Goal: Task Accomplishment & Management: Use online tool/utility

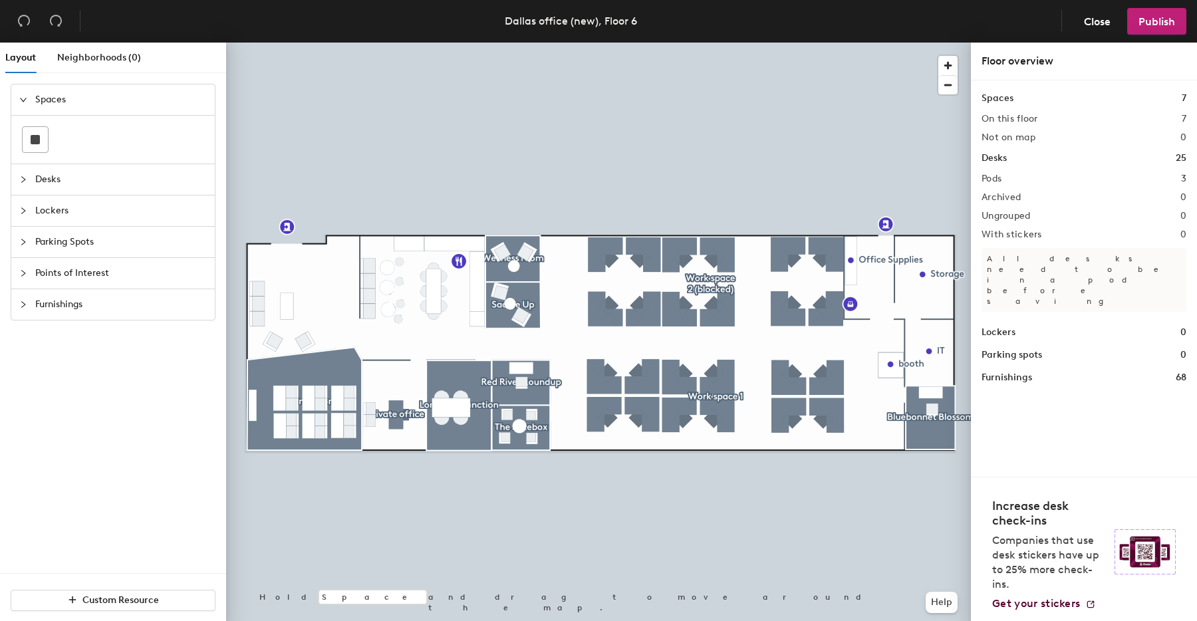
click at [724, 43] on div at bounding box center [598, 43] width 745 height 0
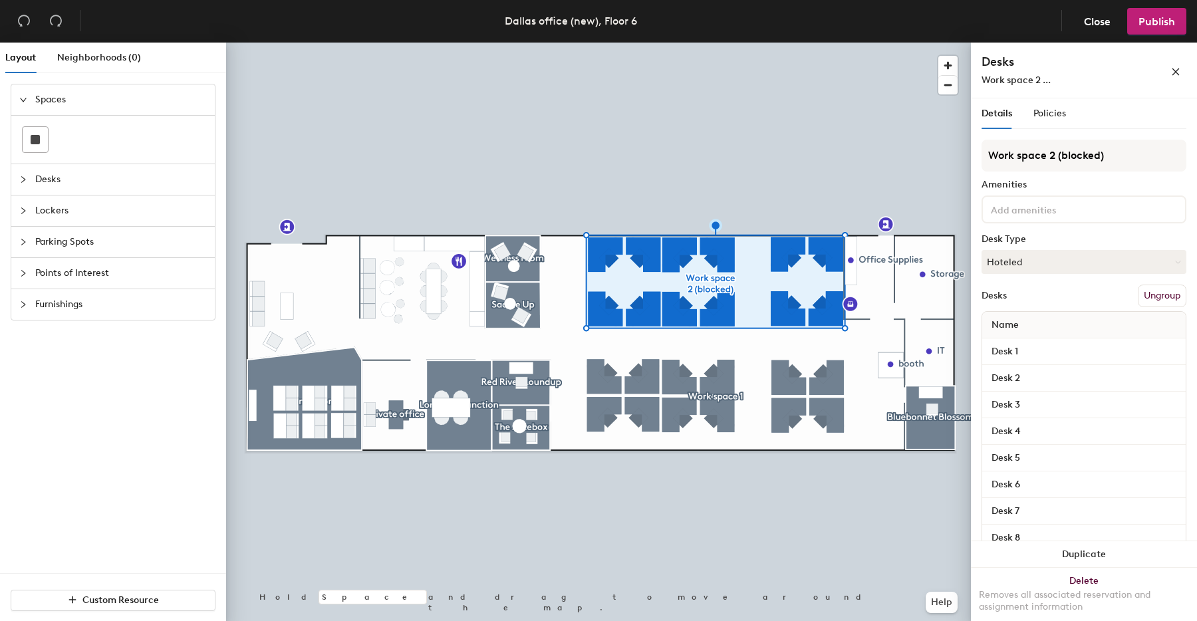
click at [1156, 297] on button "Ungroup" at bounding box center [1162, 296] width 49 height 23
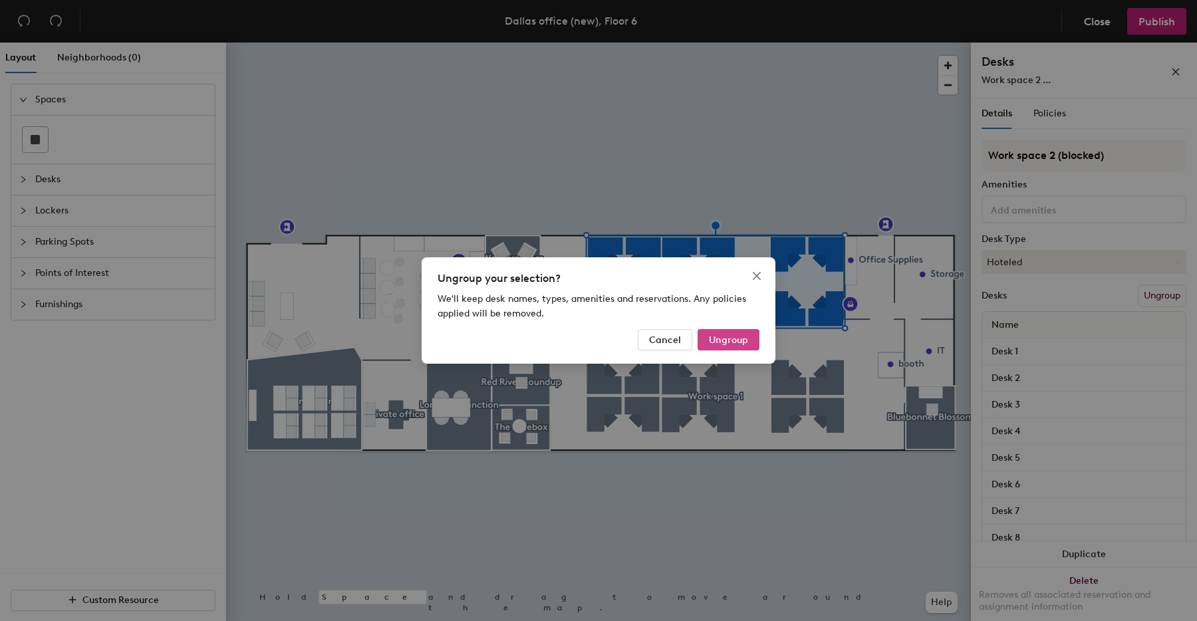
click at [733, 340] on span "Ungroup" at bounding box center [728, 340] width 39 height 11
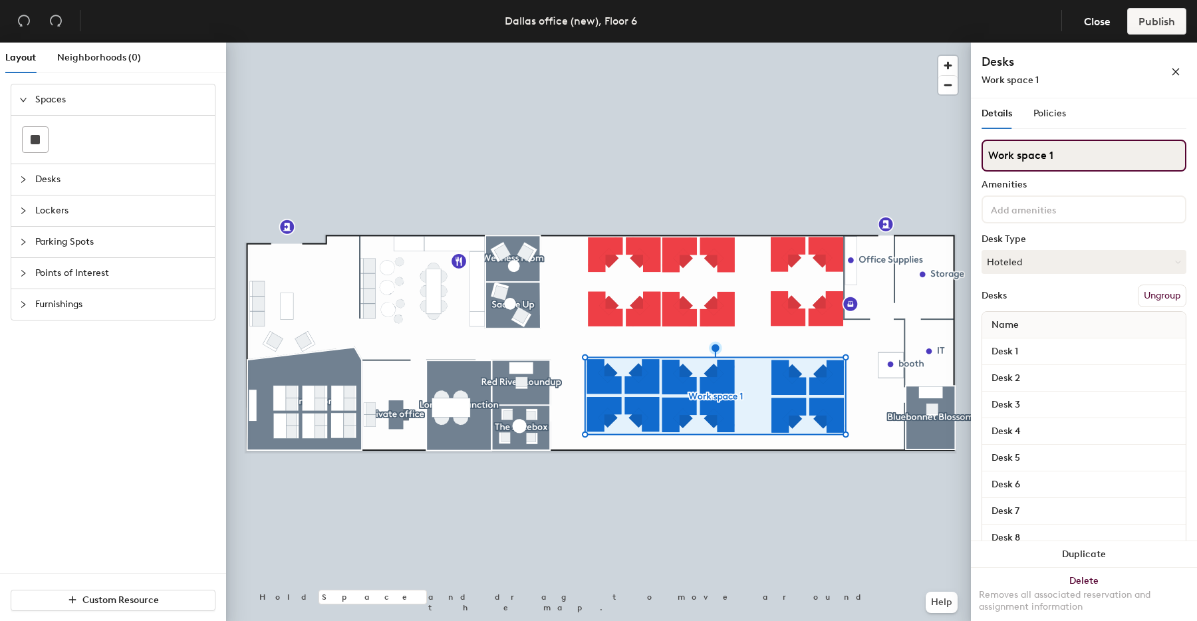
drag, startPoint x: 1057, startPoint y: 152, endPoint x: 972, endPoint y: 150, distance: 85.1
click at [972, 150] on div "Details Policies Work space 1 Amenities Desk Type Hoteled Desks Ungroup Name De…" at bounding box center [1084, 362] width 226 height 528
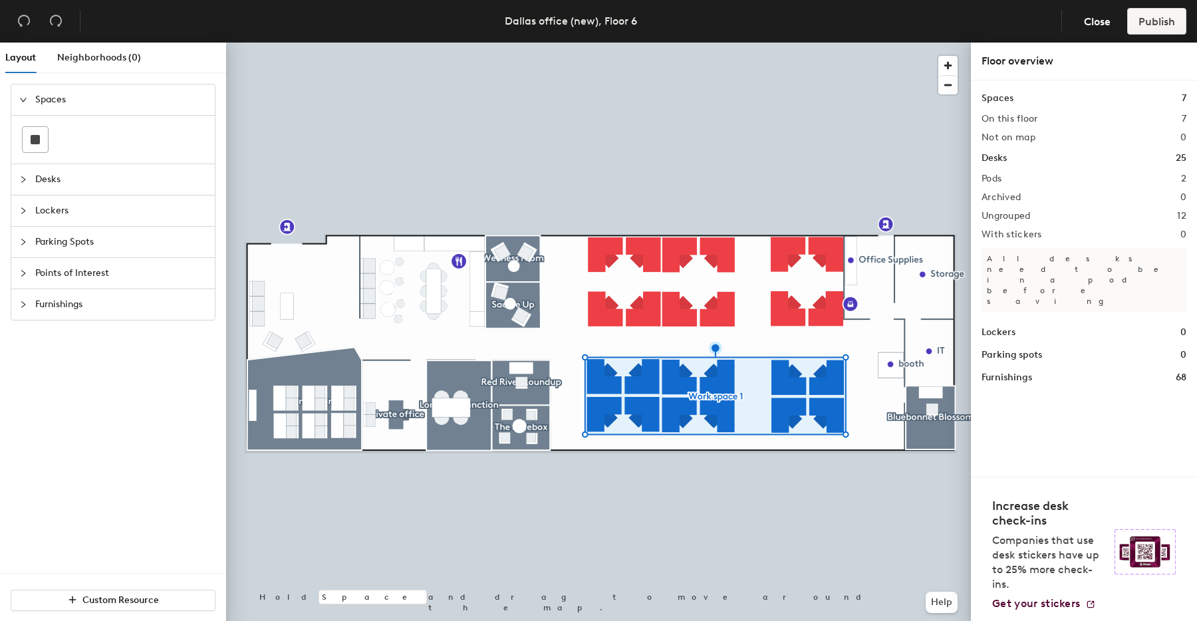
click at [835, 43] on div at bounding box center [598, 43] width 745 height 0
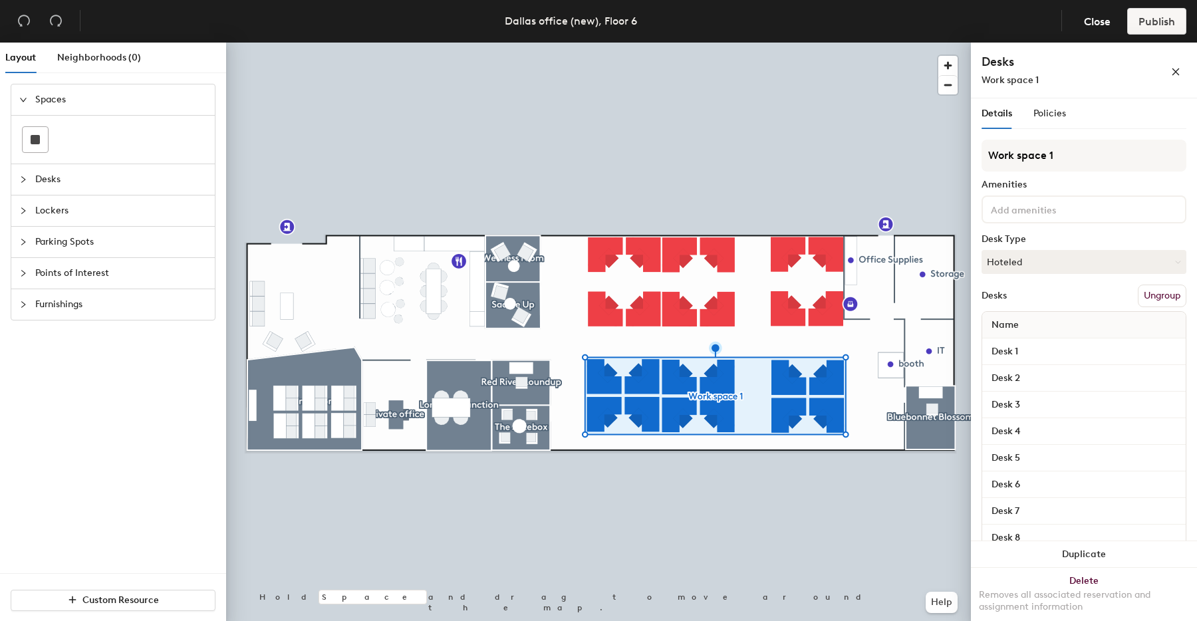
click at [1157, 295] on button "Ungroup" at bounding box center [1162, 296] width 49 height 23
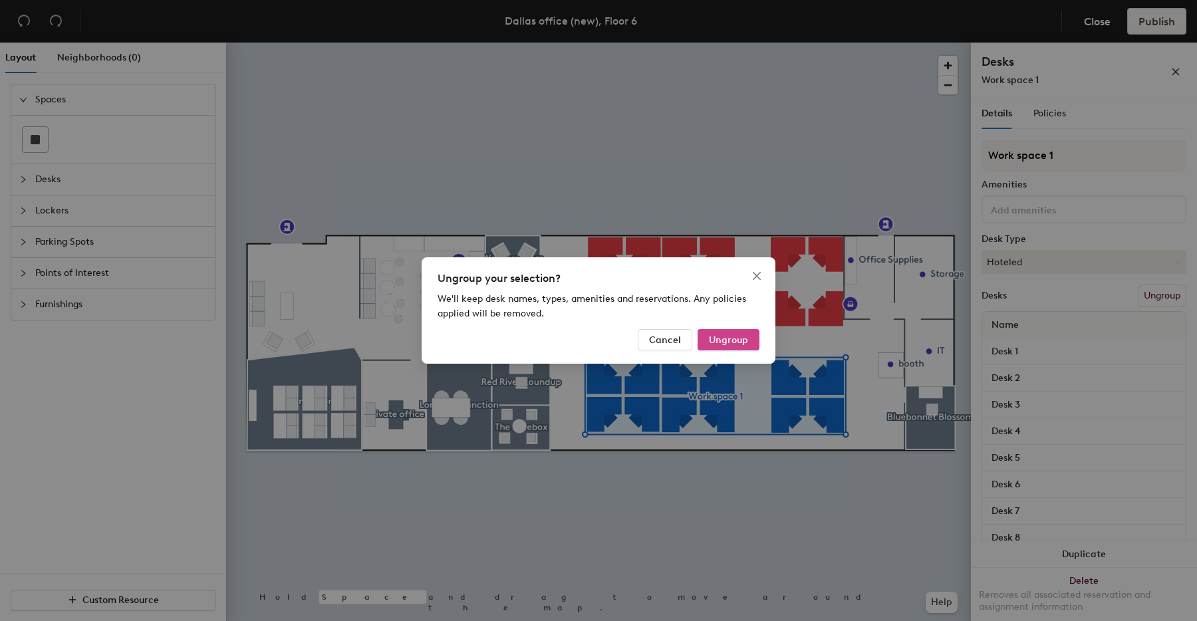
click at [727, 344] on span "Ungroup" at bounding box center [728, 340] width 39 height 11
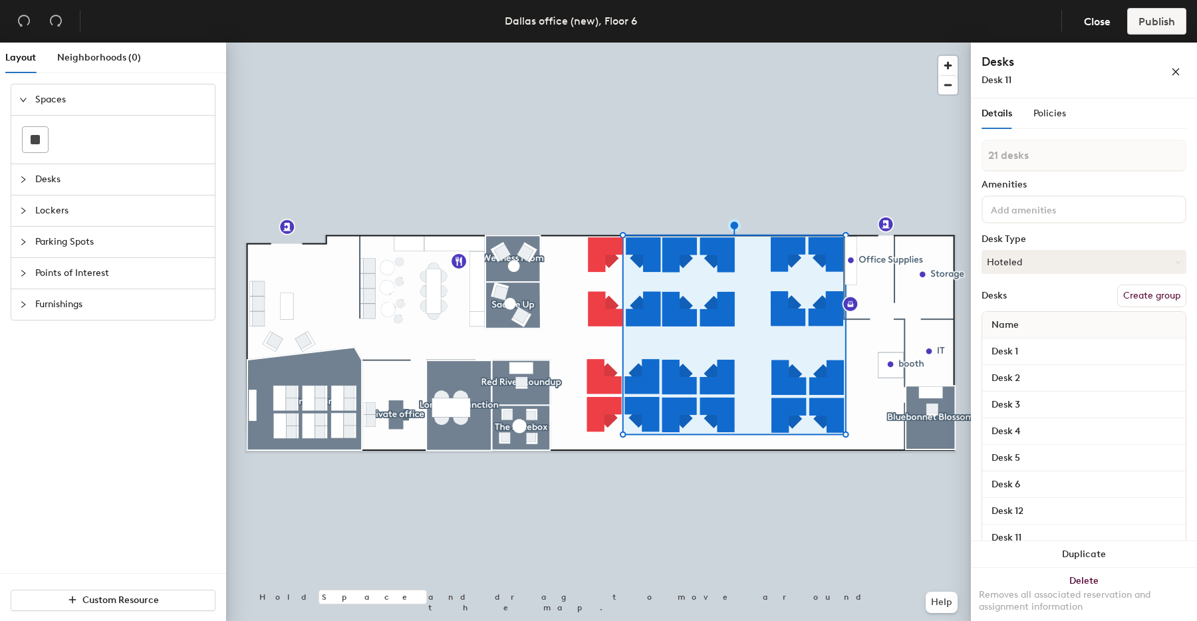
type input "22 desks"
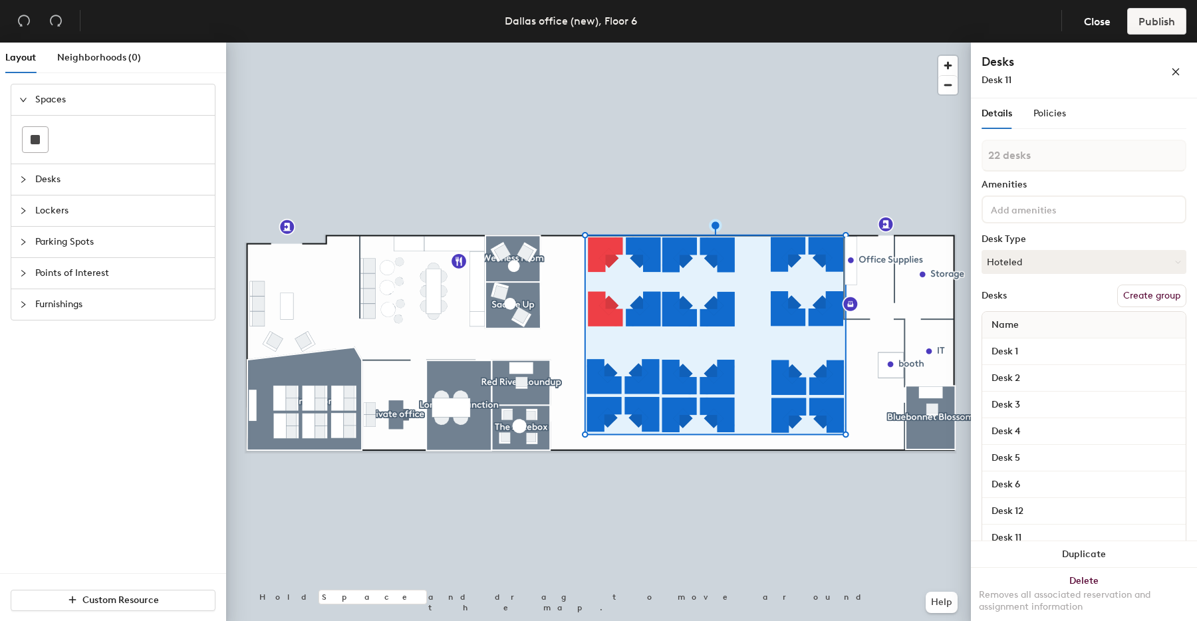
click at [1146, 298] on button "Create group" at bounding box center [1151, 296] width 69 height 23
click at [964, 151] on div "Layout Neighborhoods (0) Spaces Desks Lockers Parking Spots Points of Interest …" at bounding box center [598, 335] width 1197 height 584
type input "Work space 1"
